Goal: Task Accomplishment & Management: Manage account settings

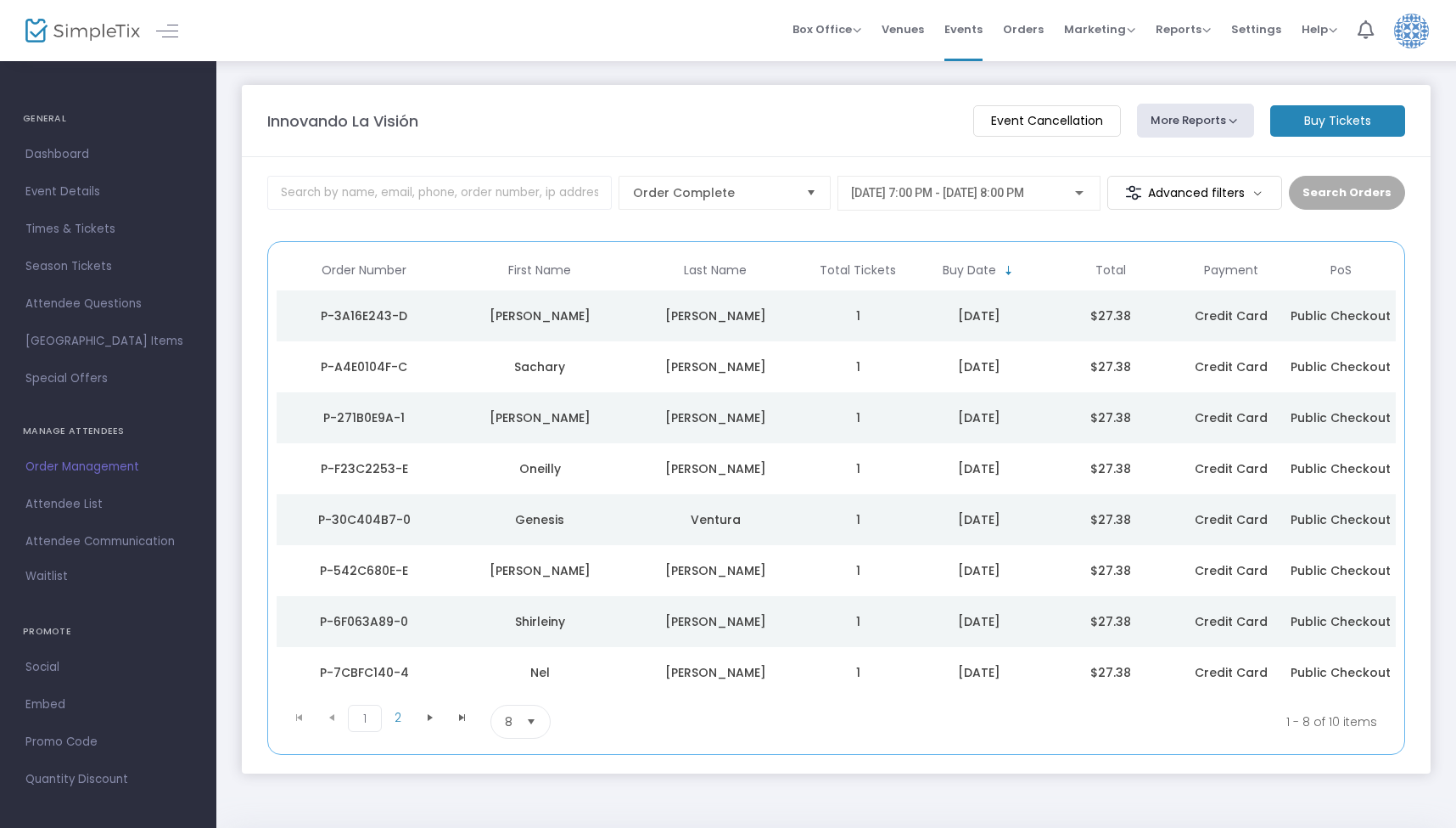
click at [1207, 125] on button "More Reports" at bounding box center [1195, 121] width 117 height 34
click at [55, 151] on span "Dashboard" at bounding box center [109, 154] width 166 height 22
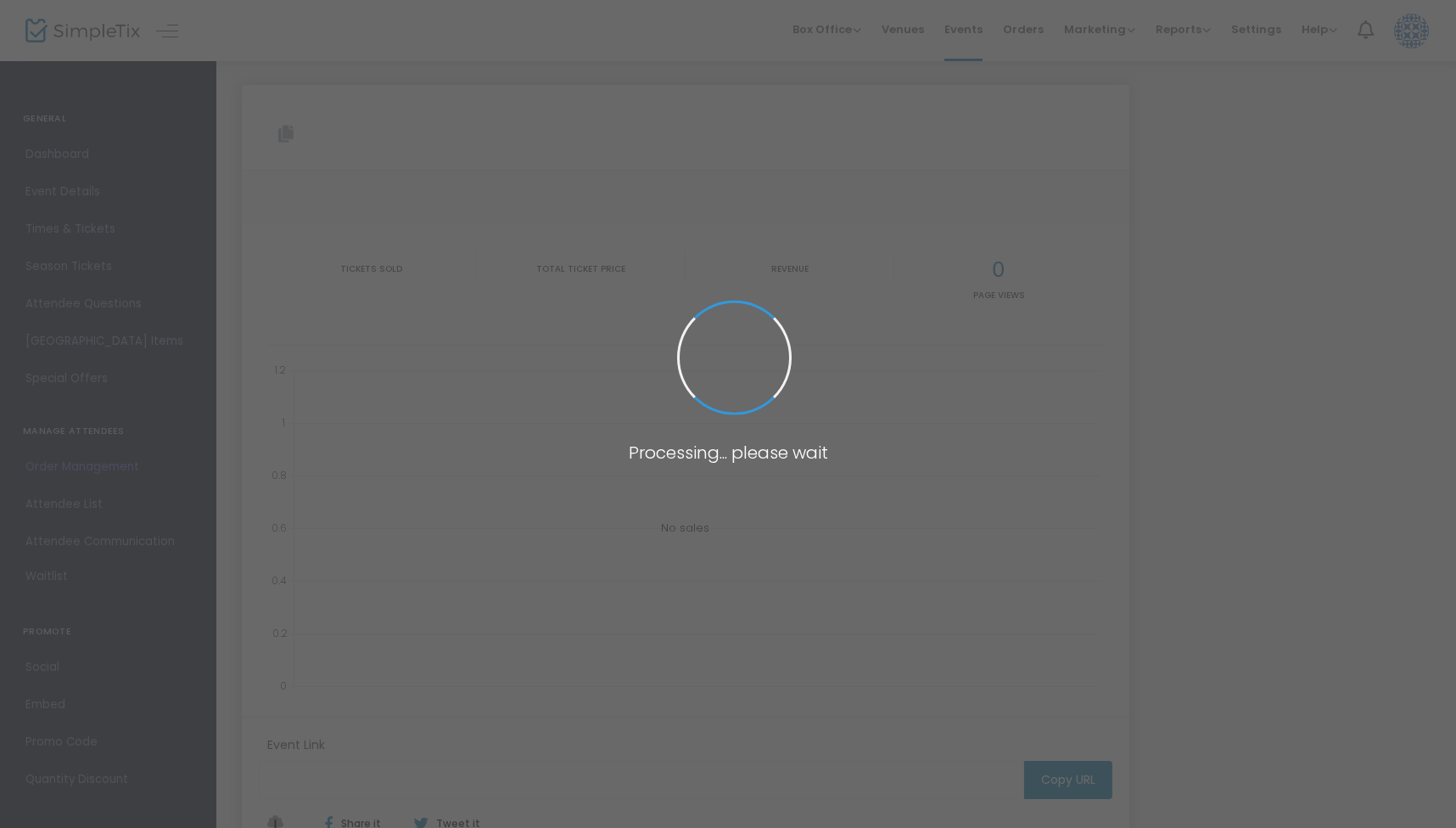
type input "https://www.simpletix.com/e/innovando-la-vision-tickets-224288"
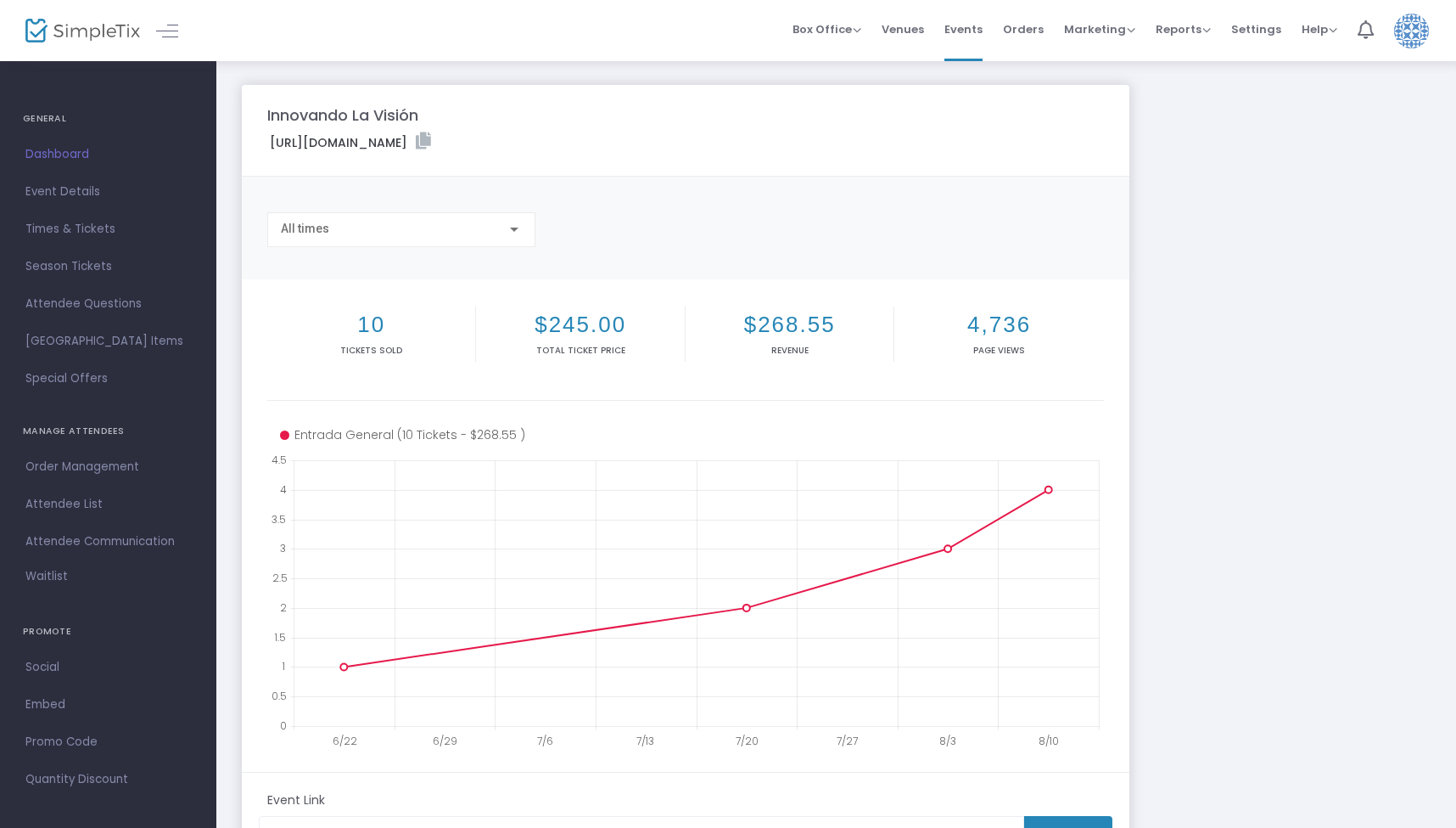
click at [431, 141] on label "https://www.simpletix.com/e/innovando-la-vision-tickets-224288" at bounding box center [349, 142] width 161 height 19
click at [95, 36] on img at bounding box center [83, 31] width 114 height 25
click at [86, 471] on span "Order Management" at bounding box center [109, 466] width 166 height 22
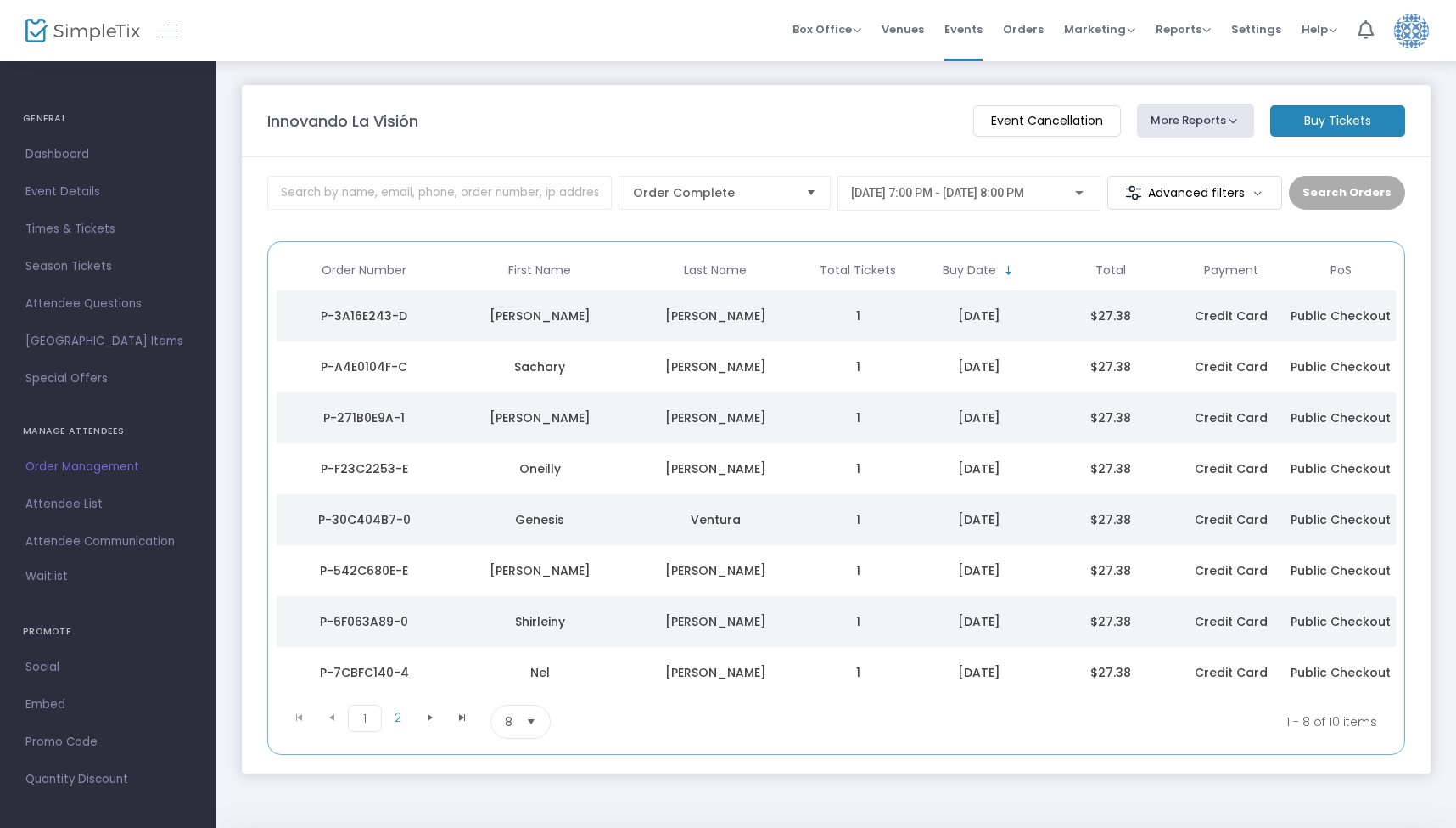
click at [1210, 125] on button "More Reports" at bounding box center [1195, 121] width 117 height 34
click at [1172, 124] on button "More Reports" at bounding box center [1195, 121] width 117 height 34
click at [1193, 231] on li "Export Order List" at bounding box center [1226, 228] width 178 height 33
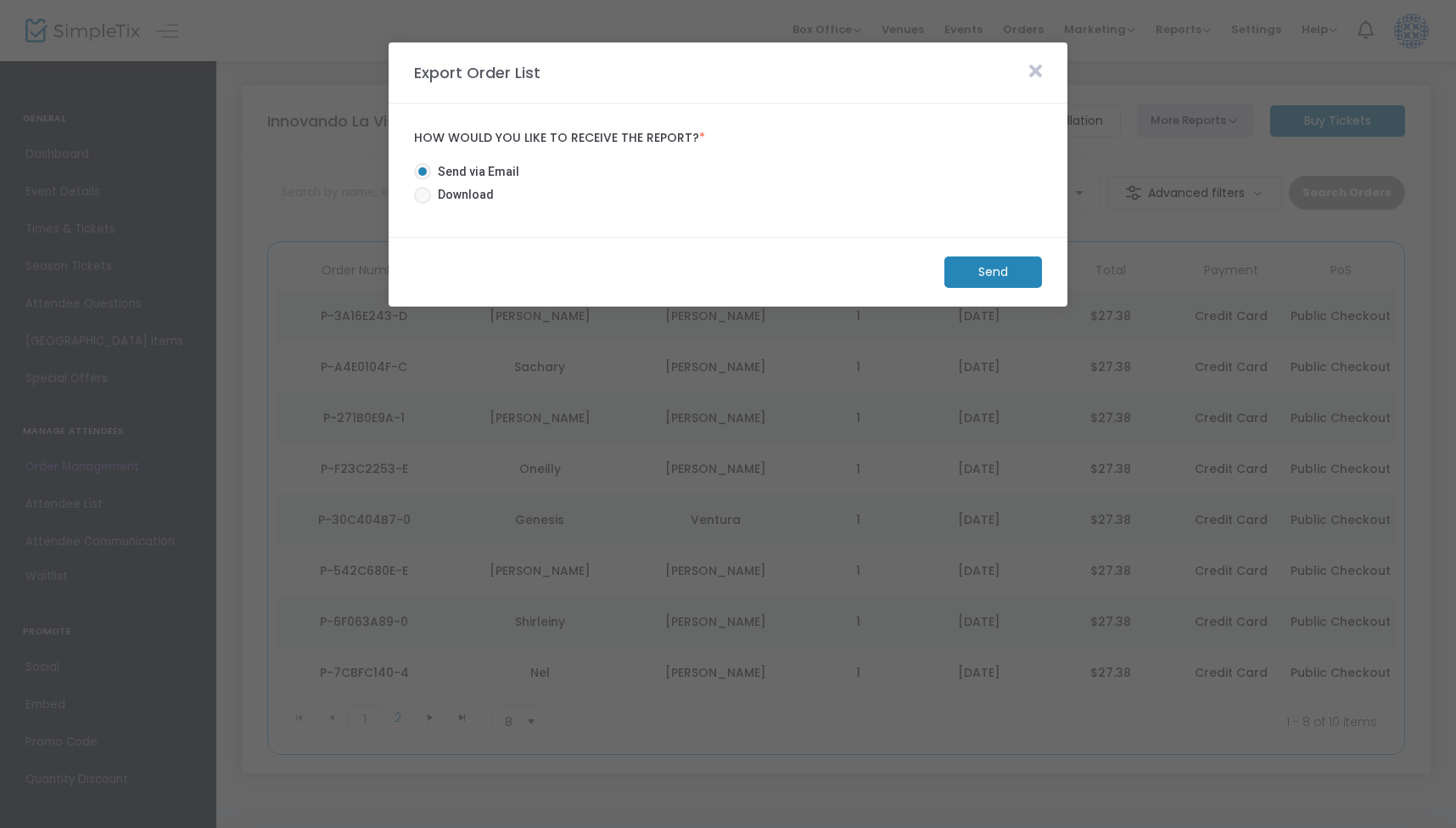
click at [469, 196] on span "Download" at bounding box center [463, 194] width 63 height 18
click at [423, 204] on input "Download" at bounding box center [422, 204] width 1 height 1
radio input "true"
click at [941, 274] on m-button "Download" at bounding box center [978, 272] width 127 height 31
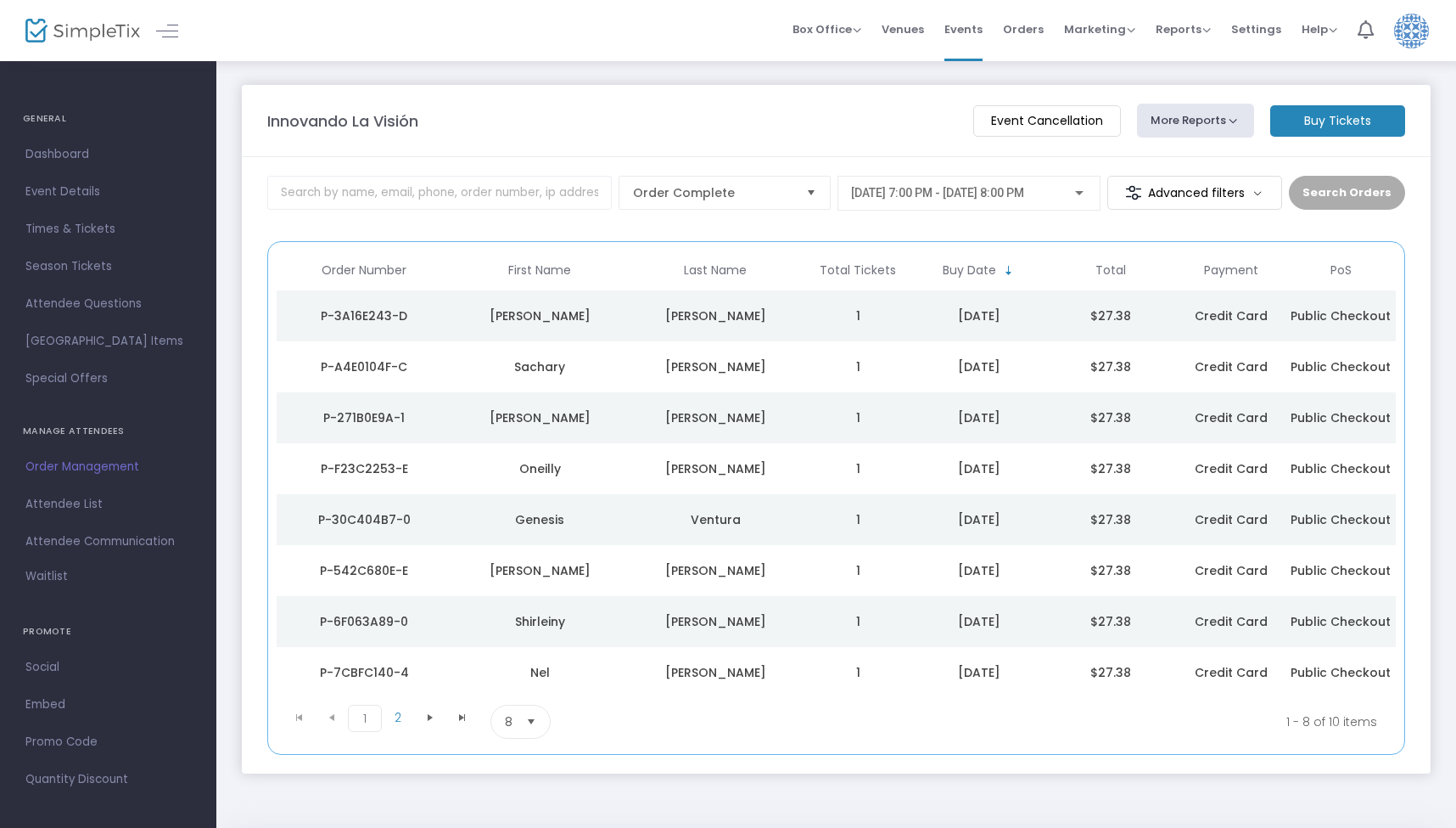
click at [1200, 125] on button "More Reports" at bounding box center [1195, 121] width 117 height 34
click at [1007, 168] on m-panel-content "Order Complete 8/11/2025 @ 7:00 PM - 8/11/2025 @ 8:00 PM Advanced filters Searc…" at bounding box center [836, 465] width 1188 height 616
click at [1169, 120] on button "More Reports" at bounding box center [1195, 121] width 117 height 34
click at [1162, 225] on li "Export Order List" at bounding box center [1226, 228] width 178 height 33
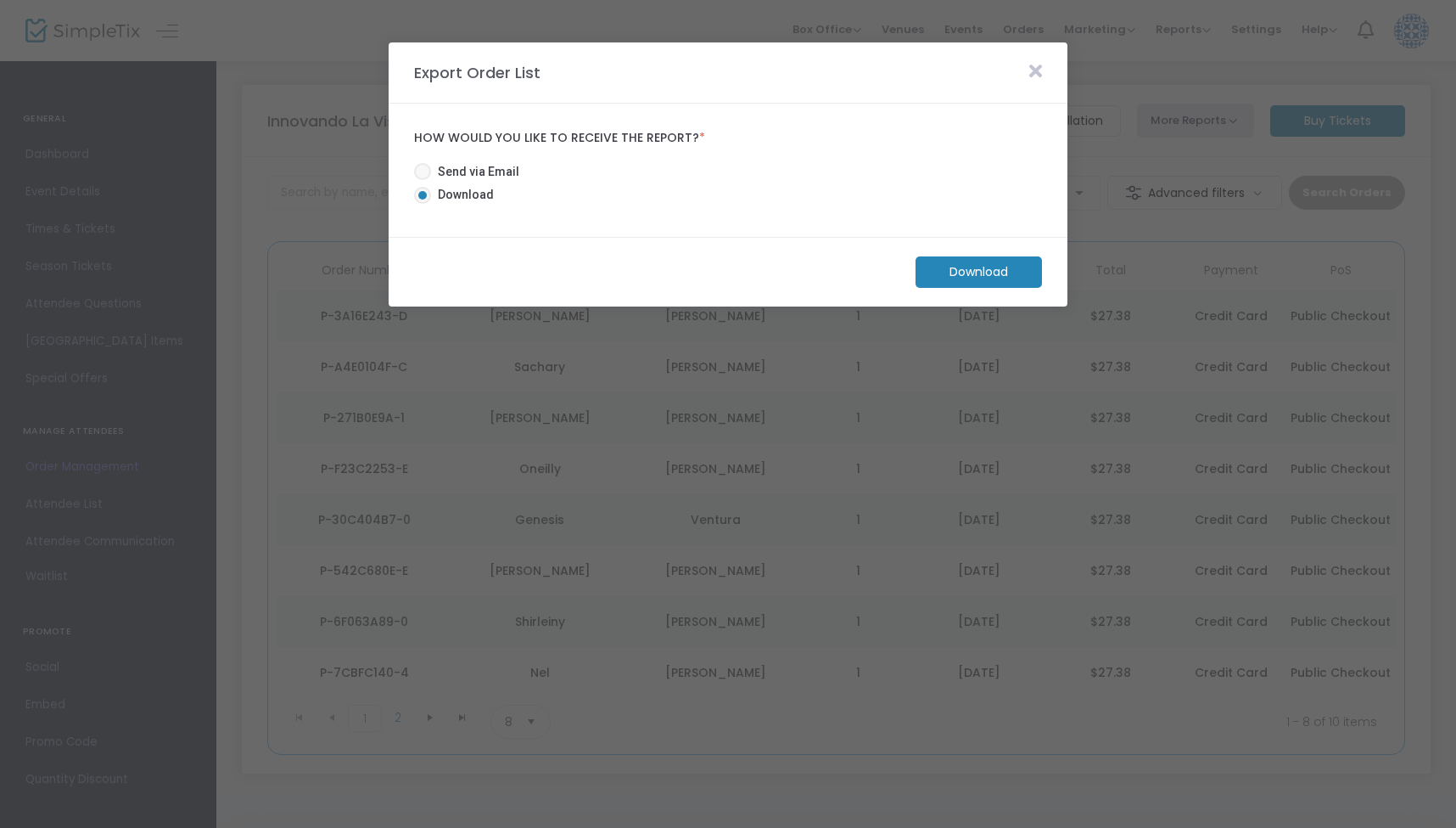
click at [982, 280] on m-button "Download" at bounding box center [978, 272] width 127 height 31
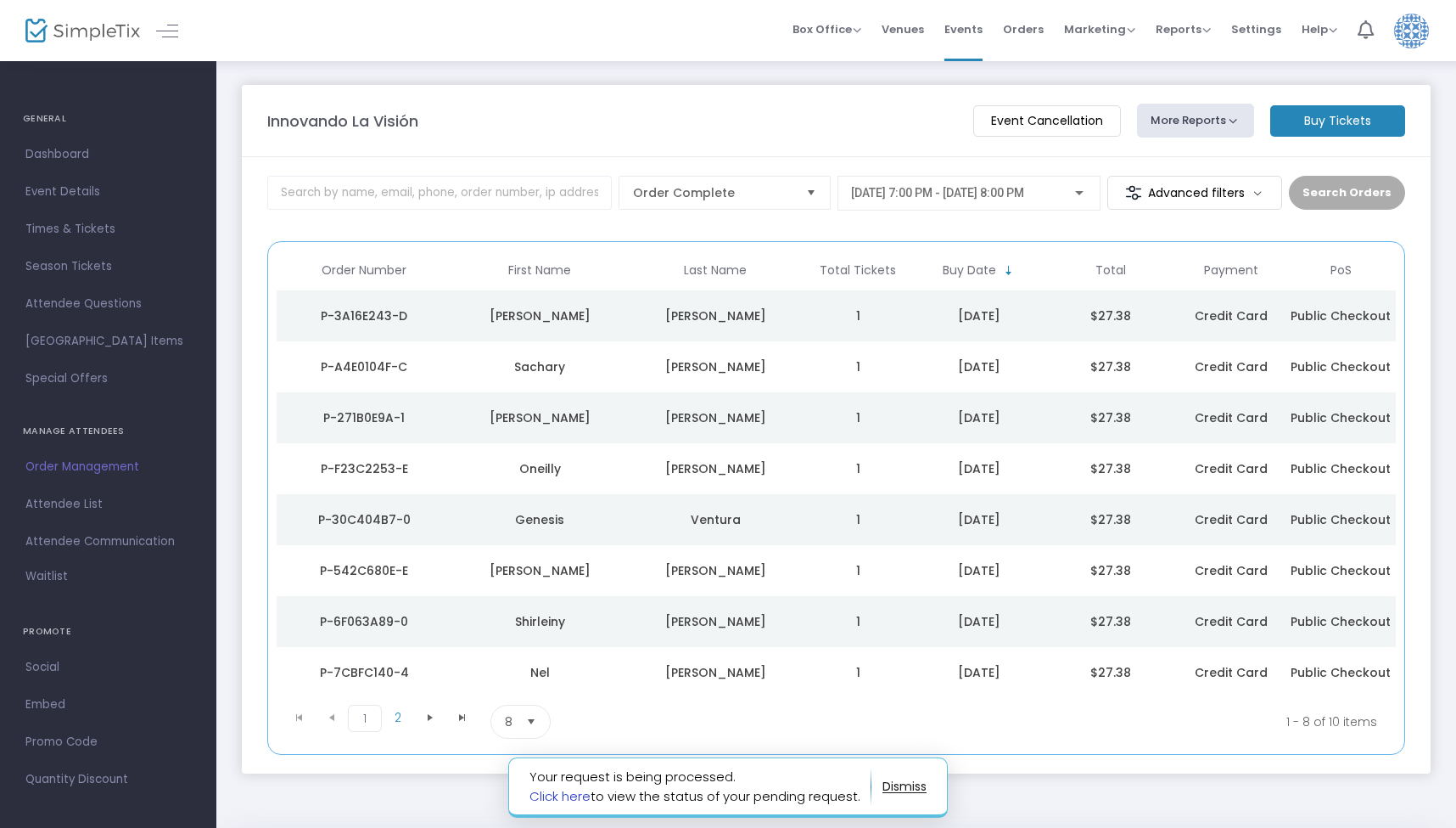
click at [582, 796] on link "Click here" at bounding box center [560, 796] width 61 height 18
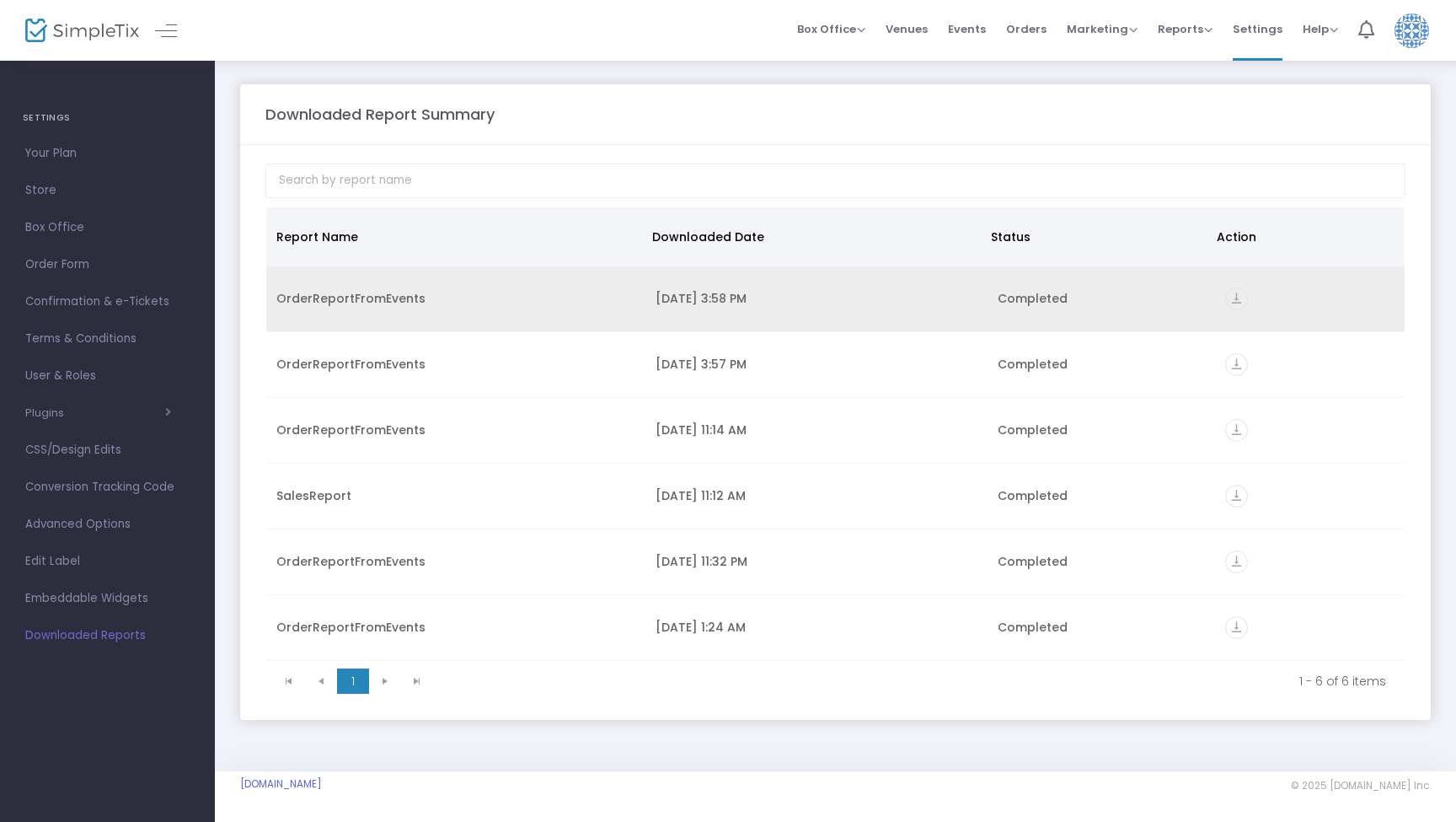
click at [382, 304] on div "OrderReportFromEvents" at bounding box center [455, 298] width 359 height 17
click at [1236, 297] on icon "vertical_align_bottom" at bounding box center [1237, 299] width 23 height 23
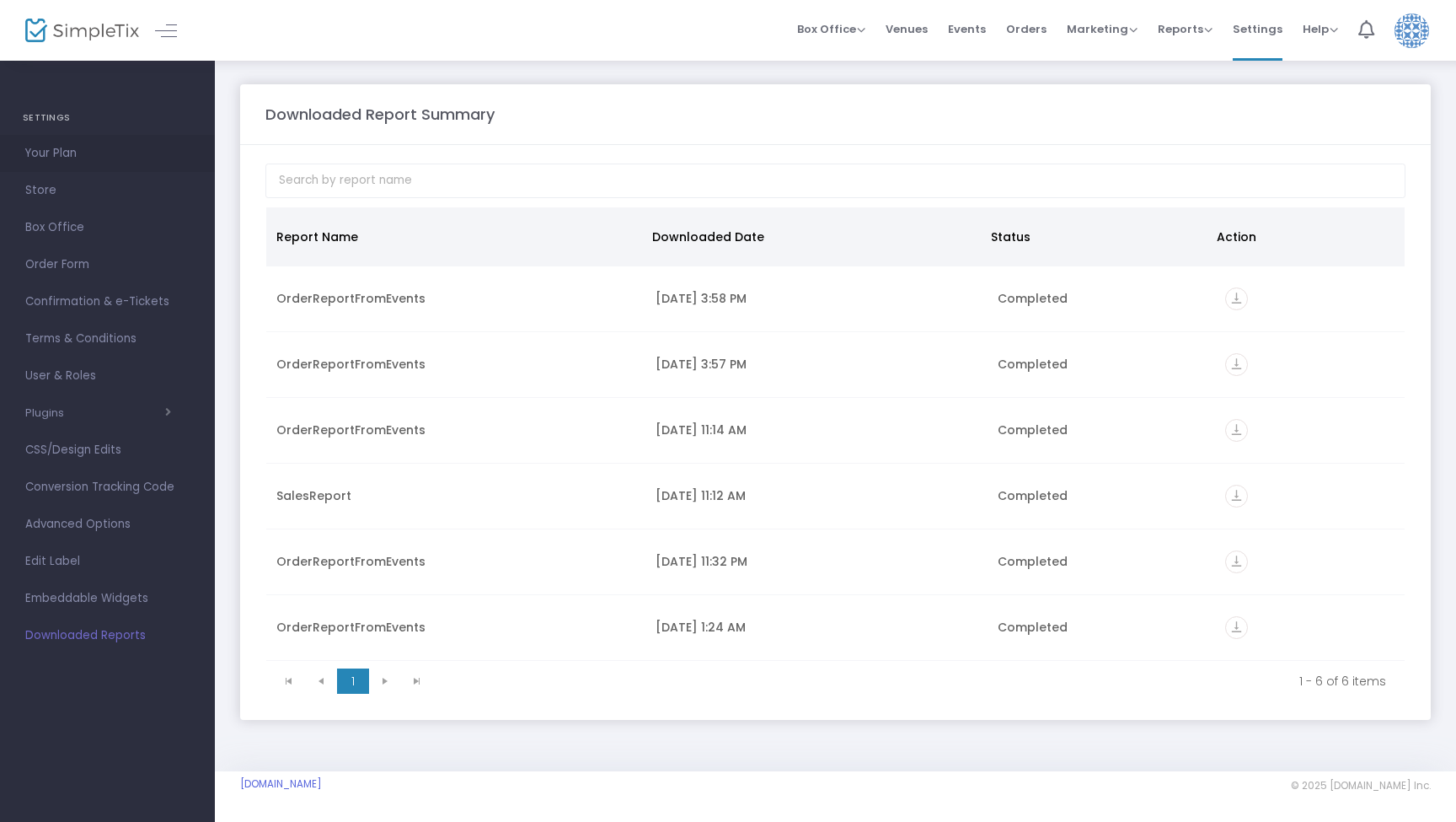
click at [46, 150] on span "Your Plan" at bounding box center [108, 153] width 165 height 22
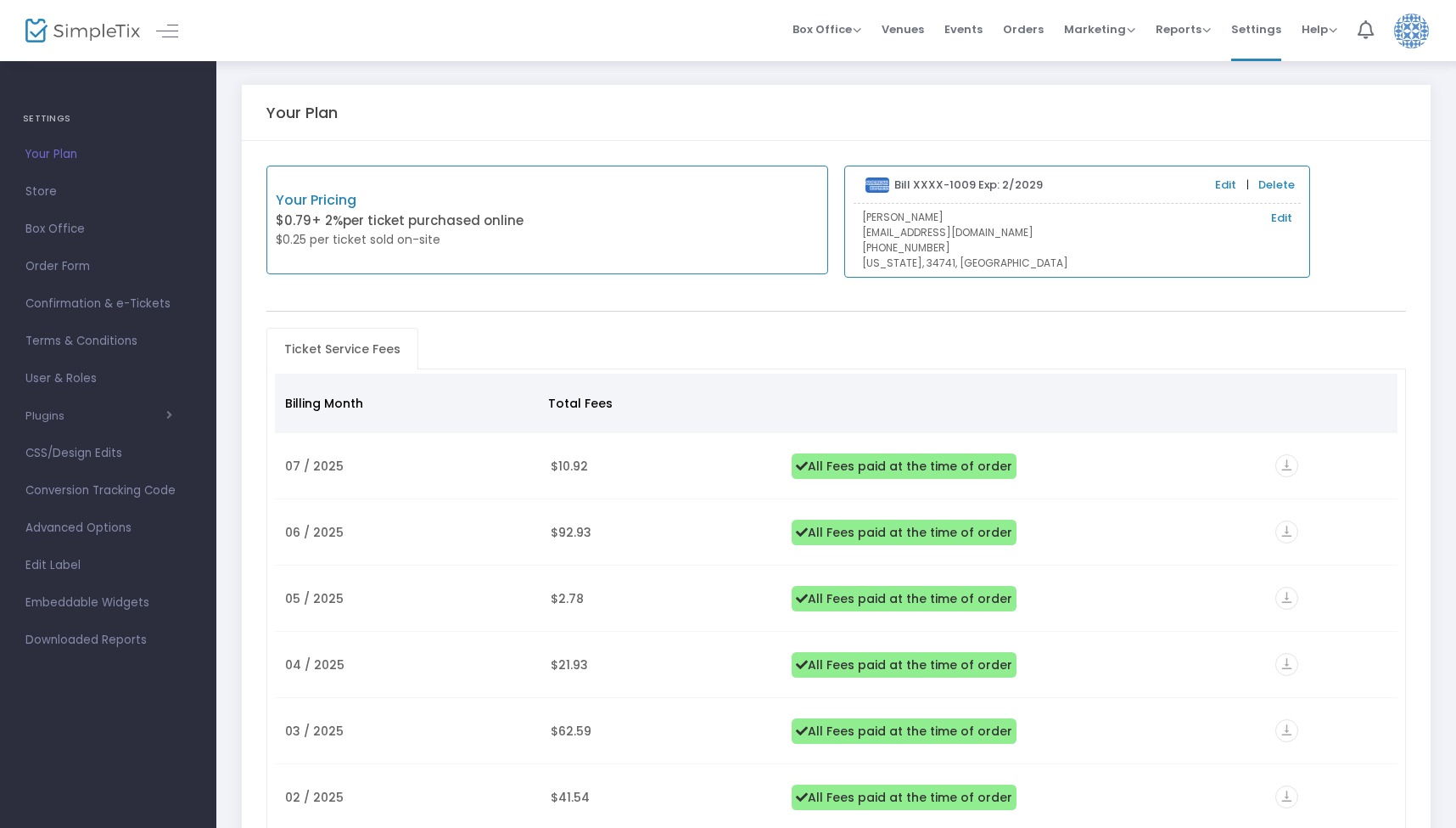
click at [40, 124] on h4 "SETTINGS" at bounding box center [108, 119] width 170 height 34
click at [54, 39] on img at bounding box center [83, 31] width 114 height 25
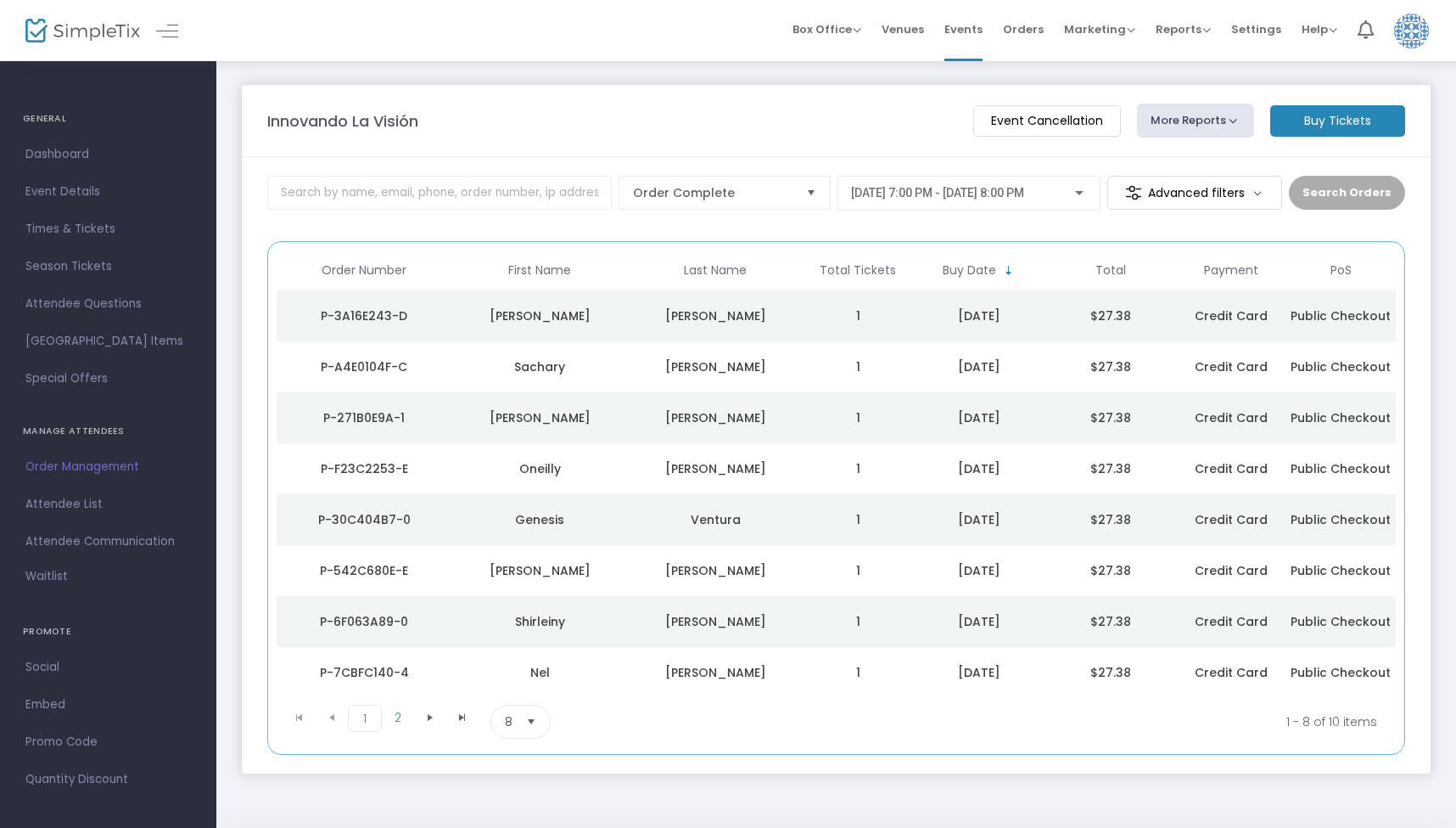
click at [116, 19] on img at bounding box center [83, 31] width 114 height 25
